Goal: Task Accomplishment & Management: Manage account settings

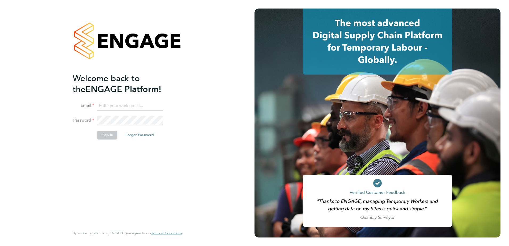
type input "paul.stern@cpplc.com"
click at [118, 160] on div "Welcome back to the ENGAGE Platform! Email paul.stern@cpplc.com Password Sign I…" at bounding box center [125, 149] width 104 height 153
click at [109, 138] on button "Sign In" at bounding box center [107, 135] width 20 height 9
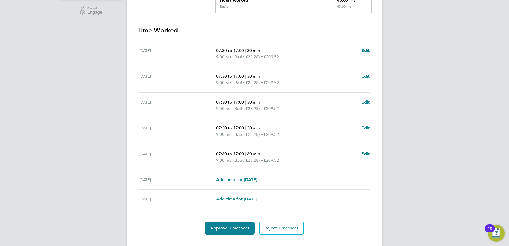
scroll to position [143, 0]
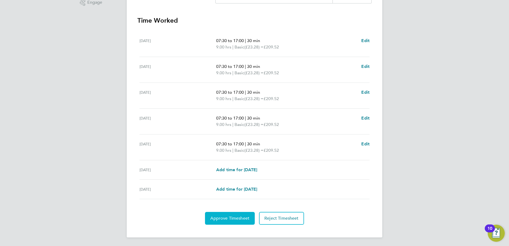
click at [223, 216] on span "Approve Timesheet" at bounding box center [229, 217] width 39 height 5
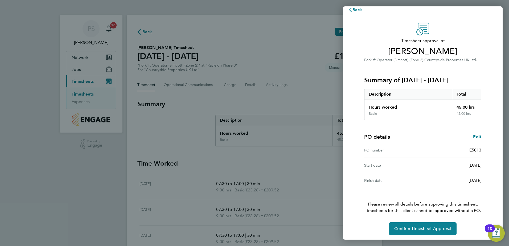
scroll to position [9, 0]
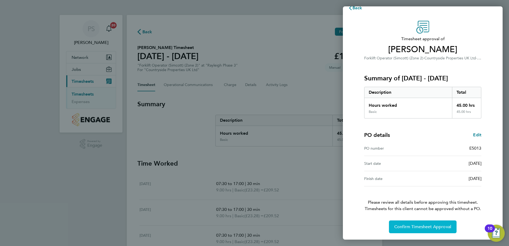
click at [408, 226] on span "Confirm Timesheet Approval" at bounding box center [422, 226] width 57 height 5
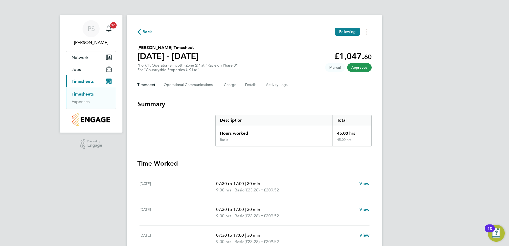
click at [88, 94] on link "Timesheets" at bounding box center [83, 93] width 22 height 5
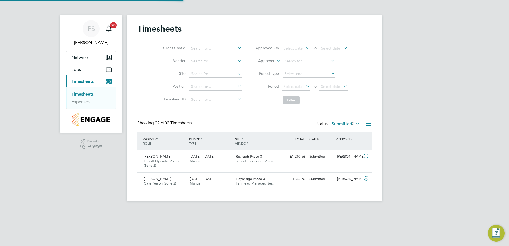
scroll to position [14, 46]
click at [230, 160] on div "22 - 28 Sep 2025 Manual" at bounding box center [211, 158] width 46 height 13
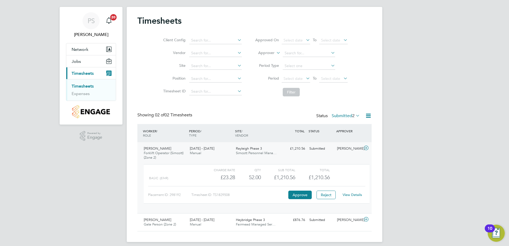
scroll to position [13, 0]
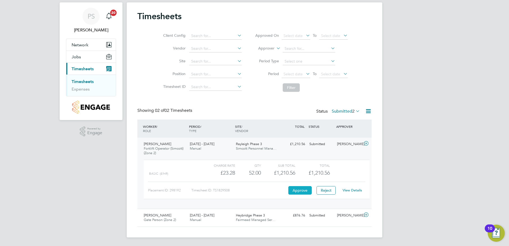
click at [292, 191] on button "Approve" at bounding box center [299, 190] width 23 height 9
click at [93, 71] on span "Timesheets" at bounding box center [83, 68] width 22 height 5
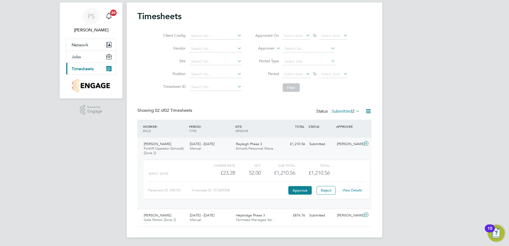
click at [86, 72] on button "Current page: Timesheets" at bounding box center [90, 69] width 49 height 12
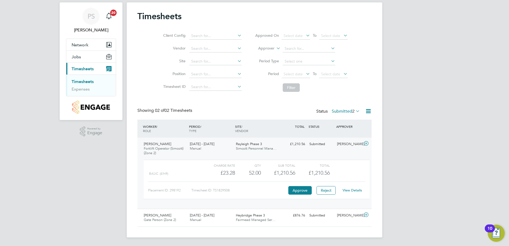
click at [85, 79] on link "Timesheets" at bounding box center [83, 81] width 22 height 5
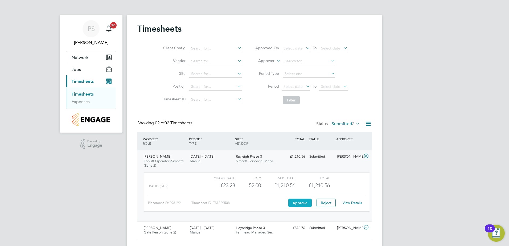
click at [296, 200] on button "Approve" at bounding box center [299, 202] width 23 height 9
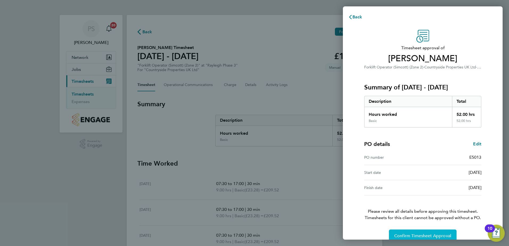
click at [406, 232] on button "Confirm Timesheet Approval" at bounding box center [423, 235] width 68 height 13
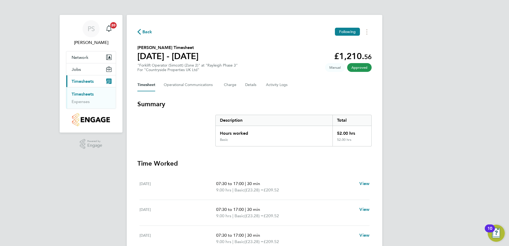
click at [84, 92] on link "Timesheets" at bounding box center [83, 93] width 22 height 5
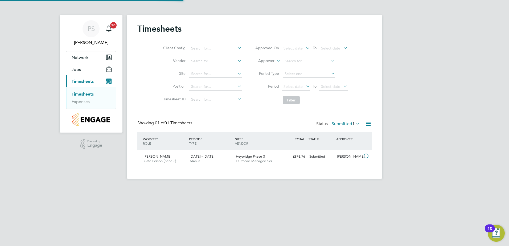
scroll to position [14, 46]
click at [214, 155] on span "[DATE] - [DATE]" at bounding box center [202, 156] width 24 height 5
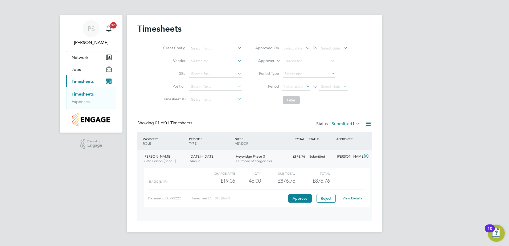
scroll to position [9, 52]
click at [302, 198] on button "Approve" at bounding box center [299, 198] width 23 height 9
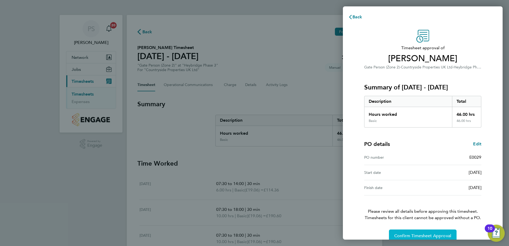
click at [409, 234] on span "Confirm Timesheet Approval" at bounding box center [422, 235] width 57 height 5
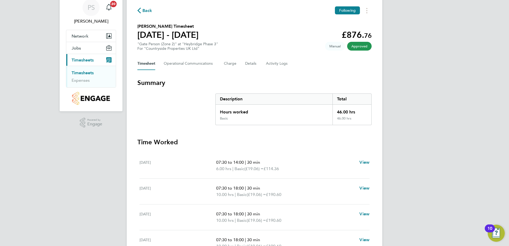
scroll to position [53, 0]
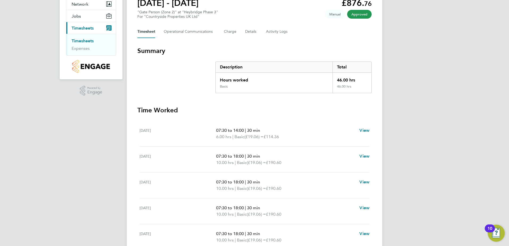
click at [91, 42] on link "Timesheets" at bounding box center [83, 40] width 22 height 5
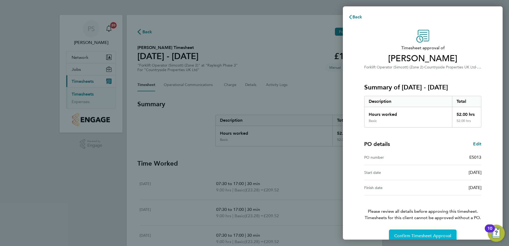
click at [417, 231] on button "Confirm Timesheet Approval" at bounding box center [423, 235] width 68 height 13
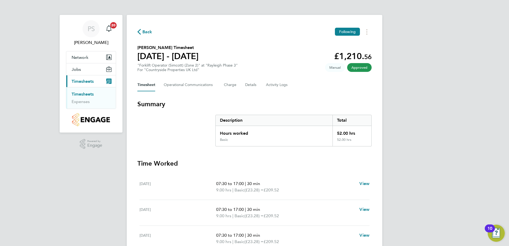
click at [92, 78] on button "Current page: Timesheets" at bounding box center [90, 81] width 49 height 12
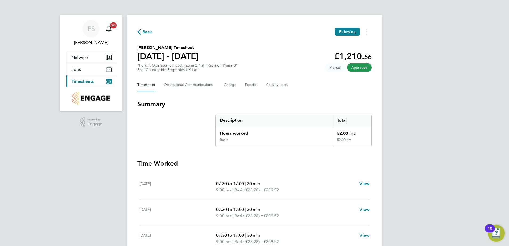
click at [88, 79] on span "Timesheets" at bounding box center [83, 81] width 22 height 5
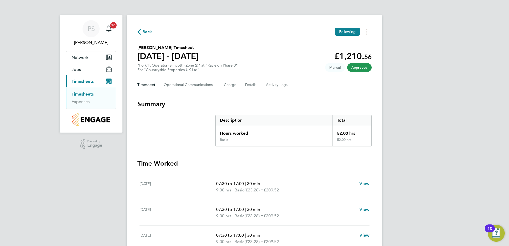
click at [88, 91] on ul "Timesheets Expenses" at bounding box center [90, 98] width 49 height 22
click at [88, 92] on link "Timesheets" at bounding box center [83, 93] width 22 height 5
